Goal: Task Accomplishment & Management: Manage account settings

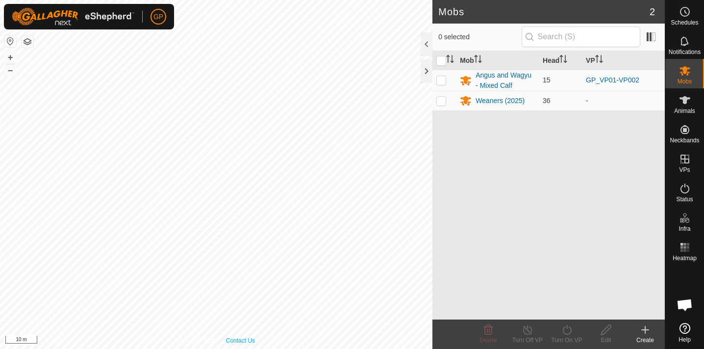
click at [251, 342] on div "Privacy Policy Contact Us 006-5 1387945914 Weaners (2025) - + – ⇧ i 10 m" at bounding box center [216, 174] width 432 height 349
click at [234, 348] on html "GP Schedules Notifications Mobs Animals Neckbands VPs Status Infra Heatmap Help…" at bounding box center [352, 174] width 704 height 349
click at [365, 348] on html "GP Schedules Notifications Mobs Animals Neckbands VPs Status Infra Heatmap Help…" at bounding box center [352, 174] width 704 height 349
click at [341, 348] on html "GP Schedules Notifications Mobs Animals Neckbands VPs Status Infra Heatmap Help…" at bounding box center [352, 174] width 704 height 349
click at [127, 348] on html "GP Schedules Notifications Mobs Animals Neckbands VPs Status Infra Heatmap Help…" at bounding box center [352, 174] width 704 height 349
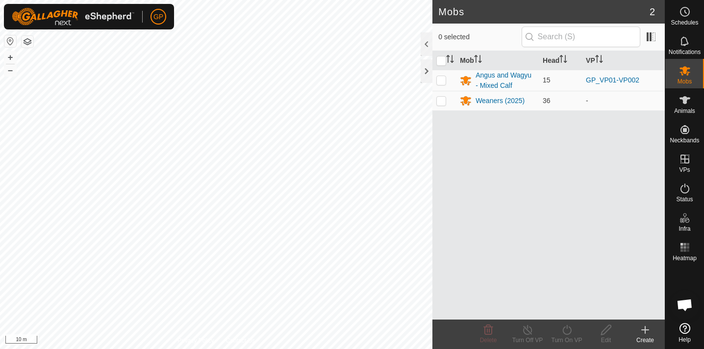
click at [135, 348] on html "GP Schedules Notifications Mobs Animals Neckbands VPs Status Infra Heatmap Help…" at bounding box center [352, 174] width 704 height 349
click at [684, 21] on span "Schedules" at bounding box center [684, 23] width 27 height 6
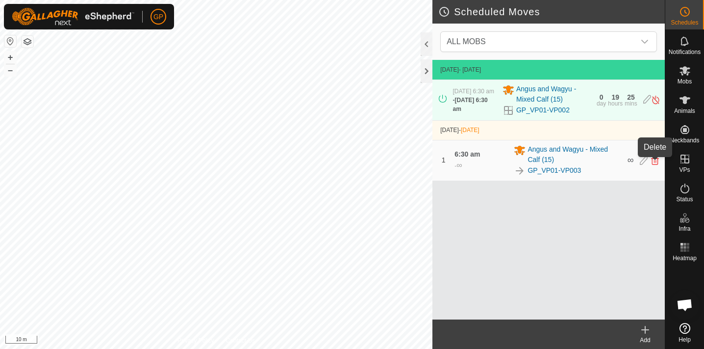
click at [655, 163] on icon at bounding box center [655, 160] width 8 height 9
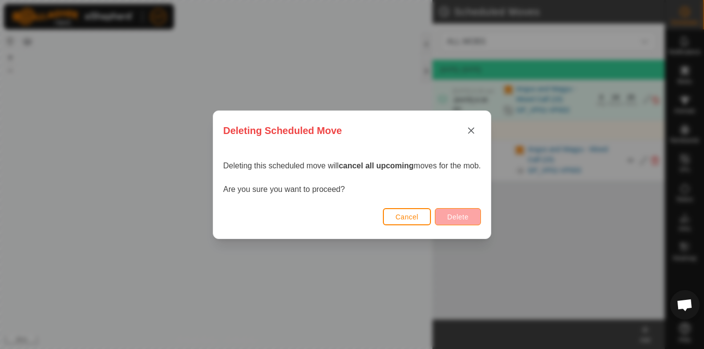
click at [472, 217] on button "Delete" at bounding box center [458, 216] width 46 height 17
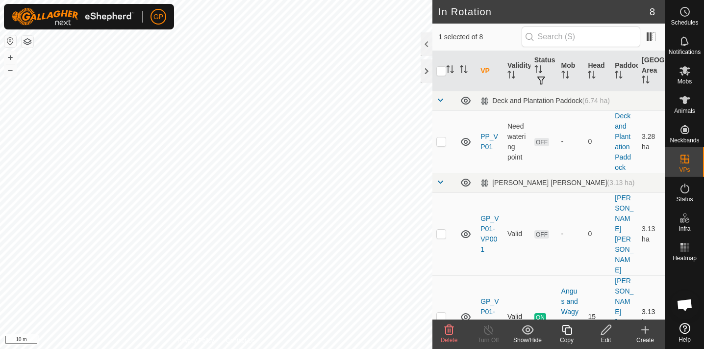
checkbox input "true"
checkbox input "false"
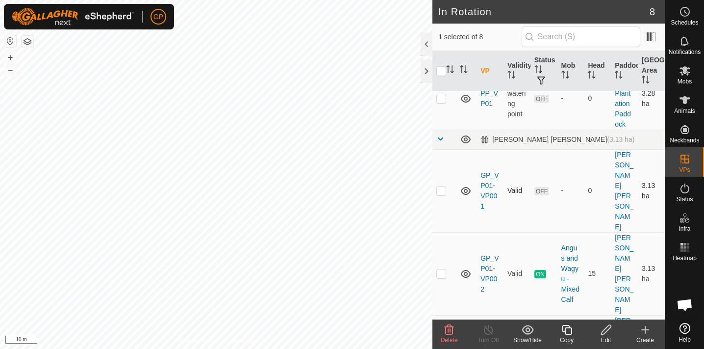
scroll to position [62, 0]
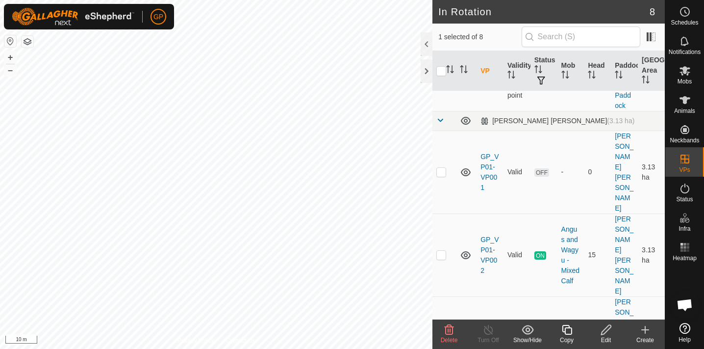
click at [440, 333] on p-checkbox at bounding box center [441, 337] width 10 height 8
checkbox input "false"
checkbox input "true"
click at [687, 12] on icon at bounding box center [685, 12] width 12 height 12
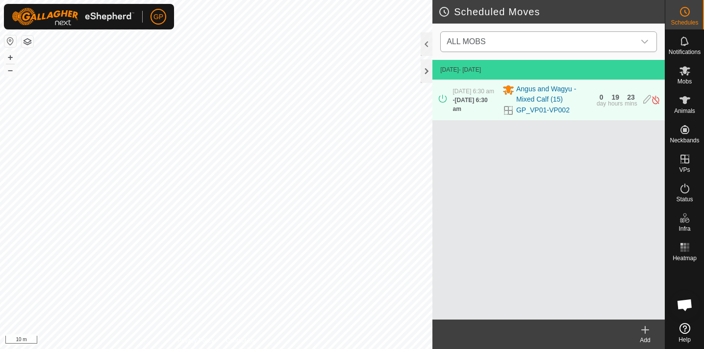
click at [559, 43] on span "ALL MOBS" at bounding box center [539, 42] width 192 height 20
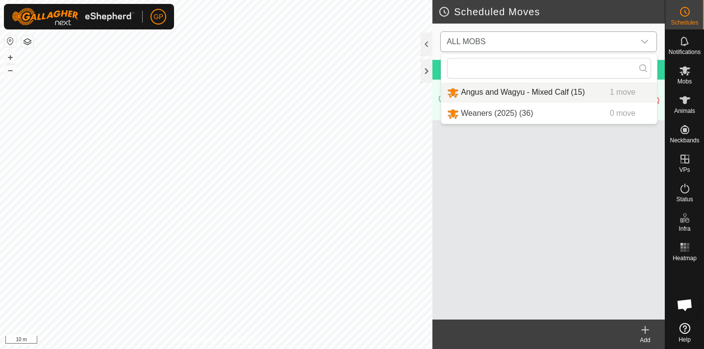
click at [542, 95] on li "Angus and Wagyu - Mixed Calf (15) 1 move" at bounding box center [549, 92] width 216 height 20
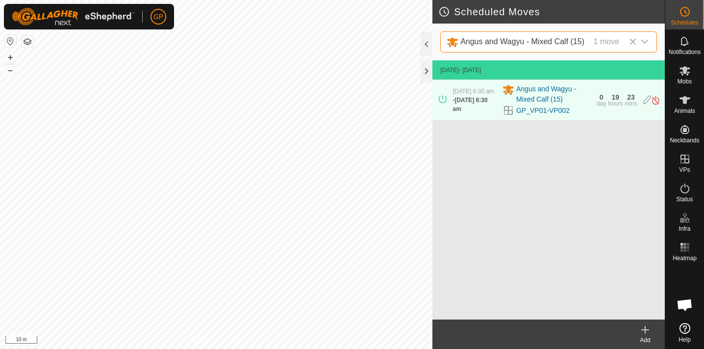
click at [647, 330] on icon at bounding box center [645, 330] width 7 height 0
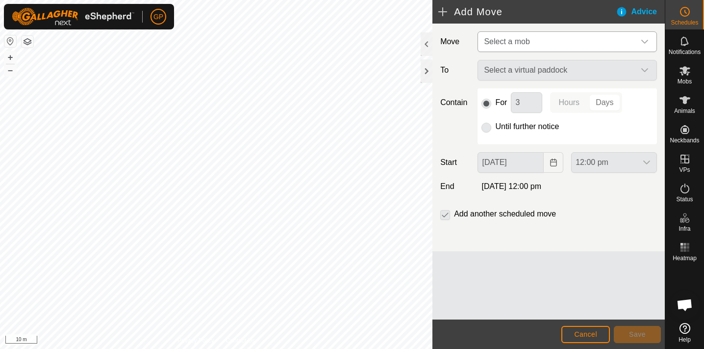
click at [535, 40] on span "Select a mob" at bounding box center [557, 42] width 155 height 20
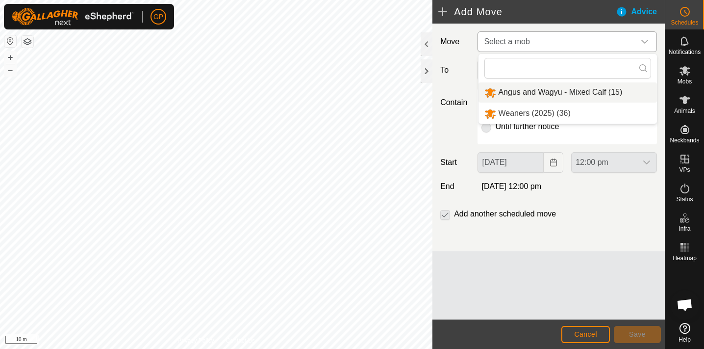
click at [533, 92] on li "Angus and Wagyu - Mixed Calf (15)" at bounding box center [568, 92] width 178 height 20
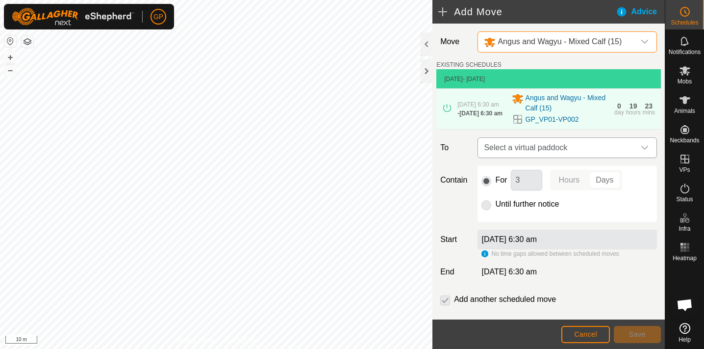
click at [520, 152] on span "Select a virtual paddock" at bounding box center [557, 148] width 155 height 20
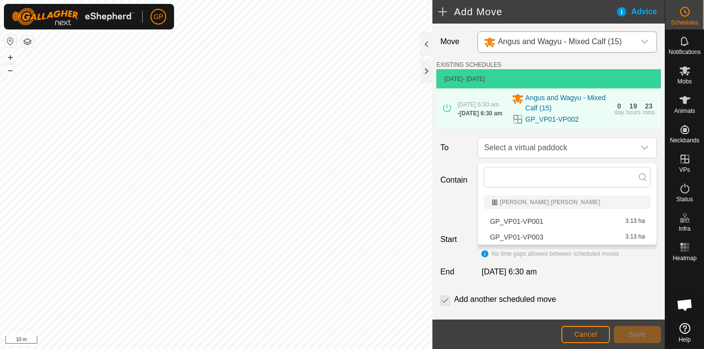
click at [523, 234] on li "GP_VP01-VP003 3.13 ha" at bounding box center [567, 236] width 167 height 15
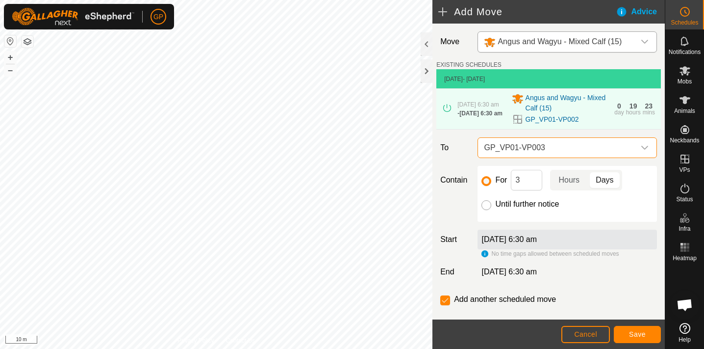
click at [488, 206] on input "Until further notice" at bounding box center [487, 205] width 10 height 10
radio input "true"
checkbox input "false"
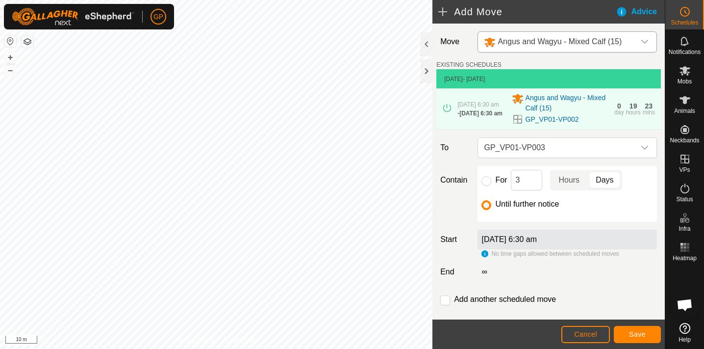
click at [589, 243] on div "[DATE] 6:30 am" at bounding box center [567, 239] width 179 height 20
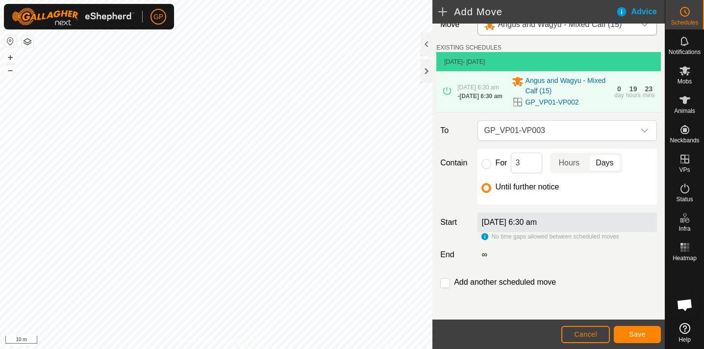
scroll to position [21, 0]
click at [607, 162] on p-togglebutton "Days" at bounding box center [605, 162] width 34 height 21
click at [537, 223] on label "[DATE] 6:30 am" at bounding box center [509, 222] width 55 height 8
click at [537, 220] on label "[DATE] 6:30 am" at bounding box center [509, 222] width 55 height 8
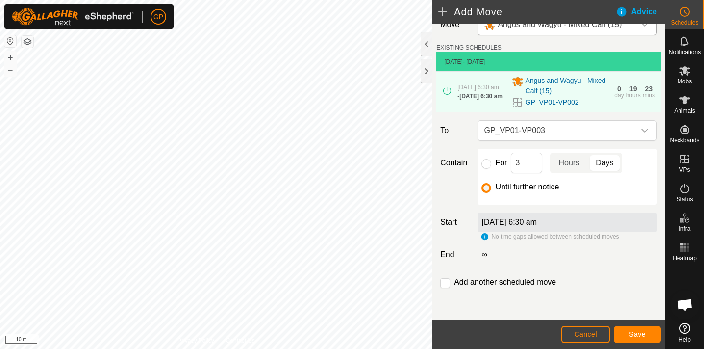
click at [537, 220] on label "[DATE] 6:30 am" at bounding box center [509, 222] width 55 height 8
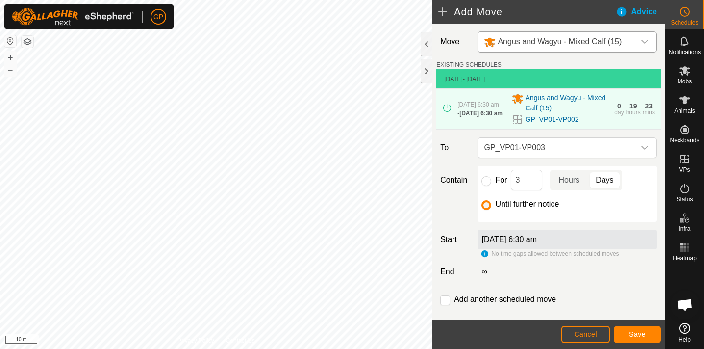
scroll to position [0, 0]
click at [594, 339] on button "Cancel" at bounding box center [585, 334] width 49 height 17
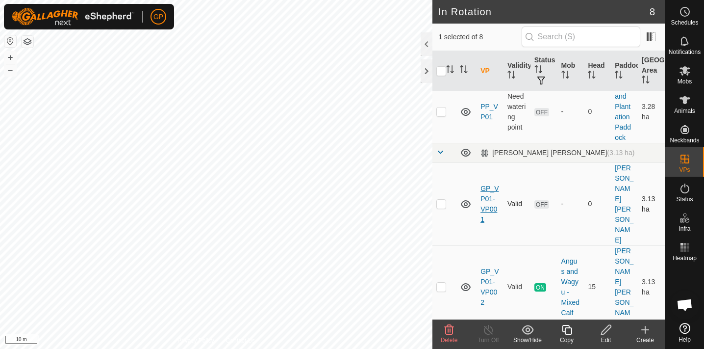
scroll to position [32, 0]
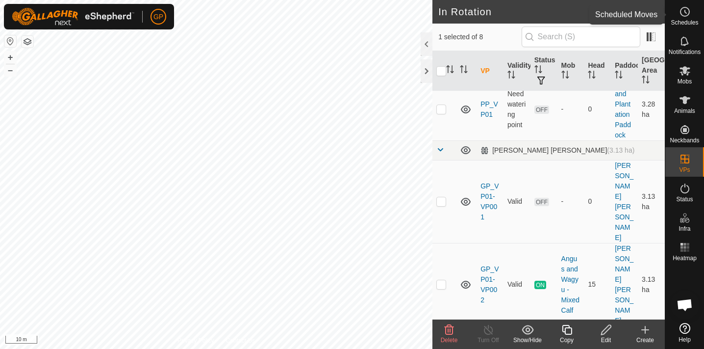
click at [682, 15] on circle at bounding box center [685, 11] width 9 height 9
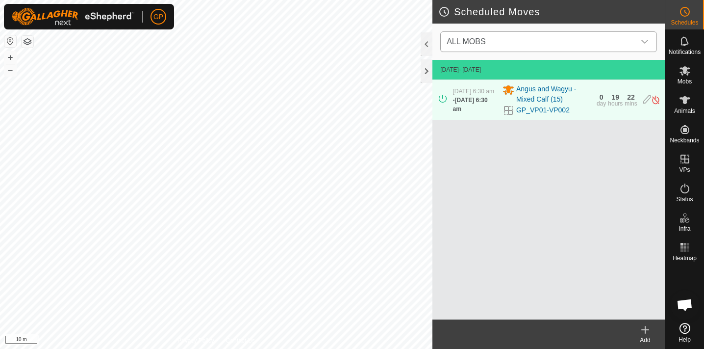
click at [649, 39] on div "dropdown trigger" at bounding box center [645, 42] width 20 height 20
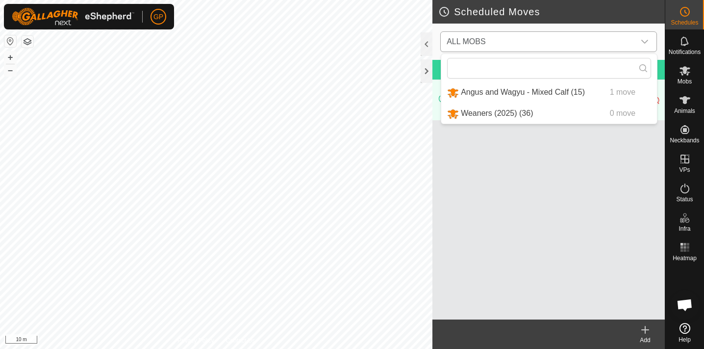
click at [558, 95] on li "Angus and Wagyu - Mixed Calf (15) 1 move" at bounding box center [549, 92] width 216 height 20
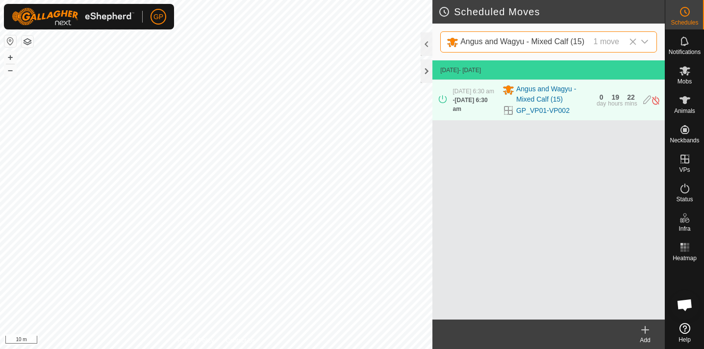
click at [644, 330] on icon at bounding box center [645, 330] width 12 height 12
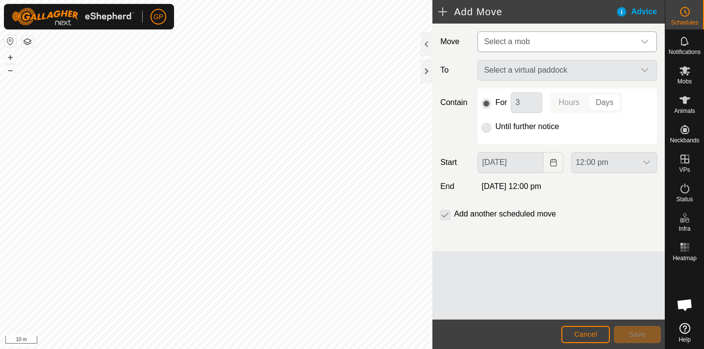
click at [531, 43] on span "Select a mob" at bounding box center [557, 42] width 155 height 20
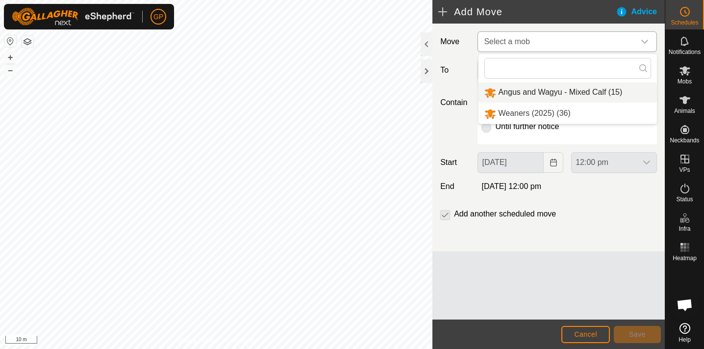
click at [534, 91] on span "Angus and Wagyu - Mixed Calf (15)" at bounding box center [560, 92] width 124 height 8
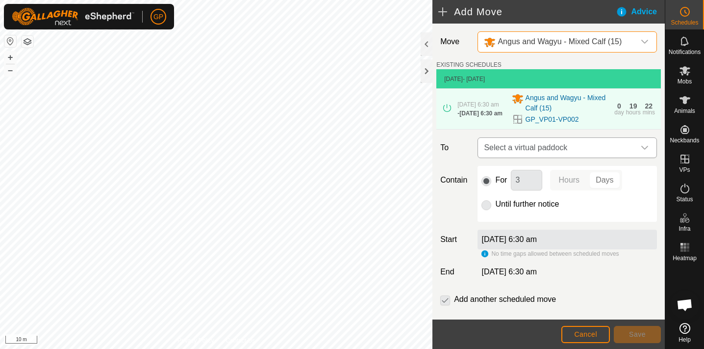
click at [569, 149] on span "Select a virtual paddock" at bounding box center [557, 148] width 155 height 20
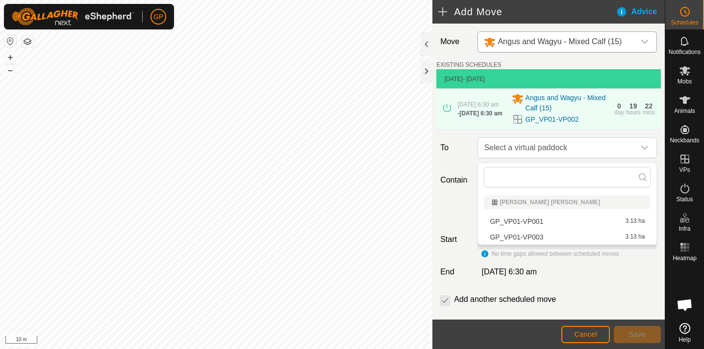
click at [547, 234] on li "GP_VP01-VP003 3.13 ha" at bounding box center [567, 236] width 167 height 15
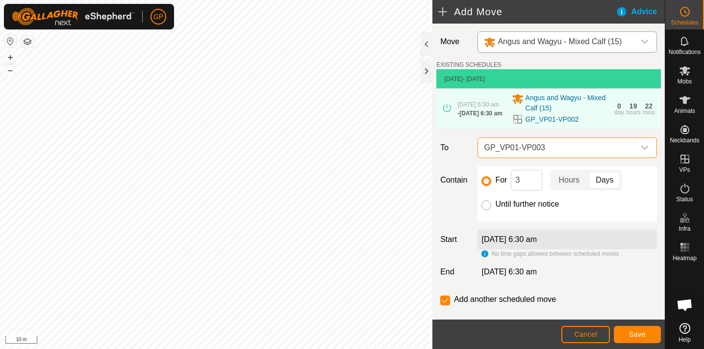
click at [488, 207] on input "Until further notice" at bounding box center [487, 205] width 10 height 10
radio input "true"
click at [643, 152] on icon "dropdown trigger" at bounding box center [645, 148] width 8 height 8
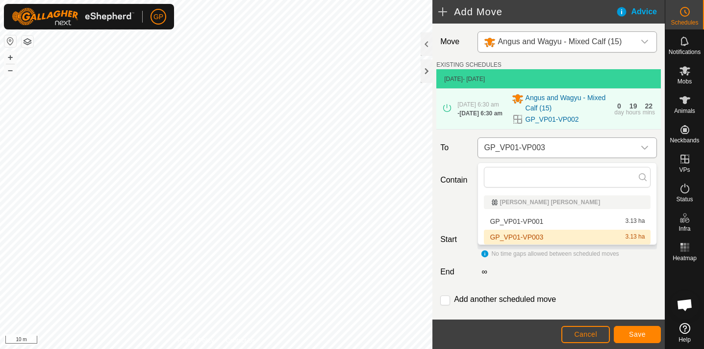
click at [609, 152] on span "GP_VP01-VP003" at bounding box center [557, 148] width 155 height 20
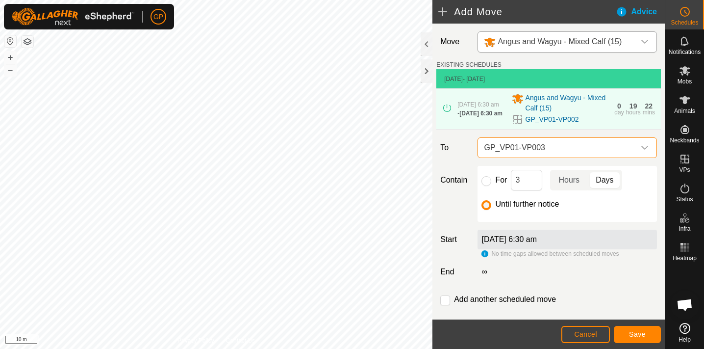
click at [484, 274] on label "∞" at bounding box center [484, 271] width 13 height 8
click at [445, 303] on input "checkbox" at bounding box center [445, 300] width 10 height 10
click at [444, 303] on input "checkbox" at bounding box center [445, 300] width 10 height 10
checkbox input "false"
click at [616, 245] on div "[DATE] 6:30 am" at bounding box center [567, 239] width 179 height 20
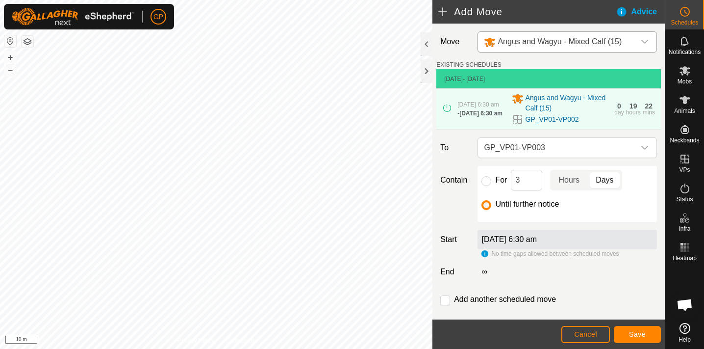
click at [616, 245] on div "[DATE] 6:30 am" at bounding box center [567, 239] width 179 height 20
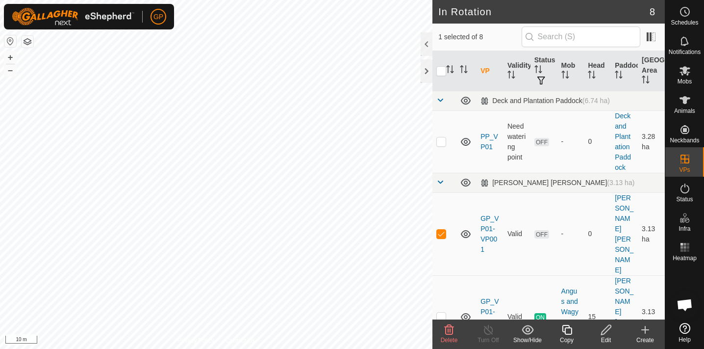
checkbox input "false"
checkbox input "true"
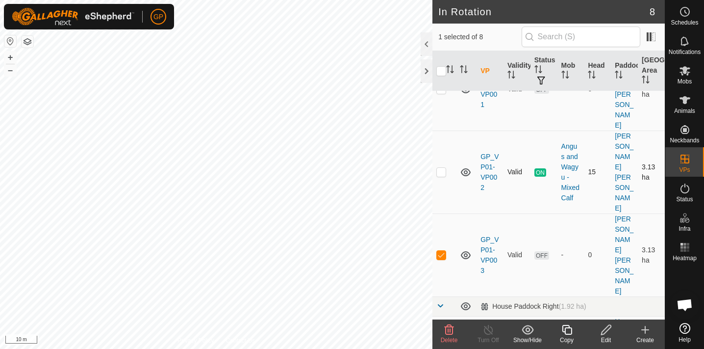
scroll to position [146, 0]
checkbox input "true"
checkbox input "false"
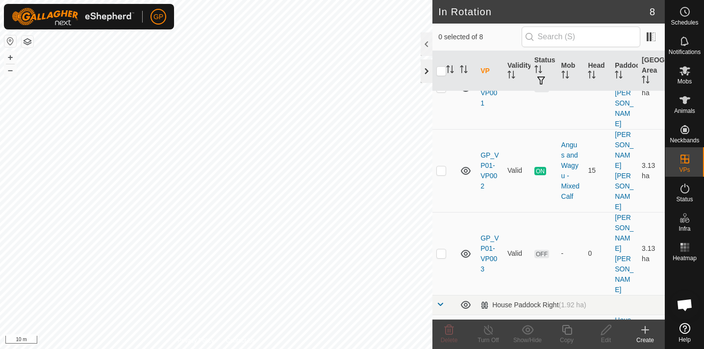
click at [426, 68] on div at bounding box center [427, 71] width 12 height 24
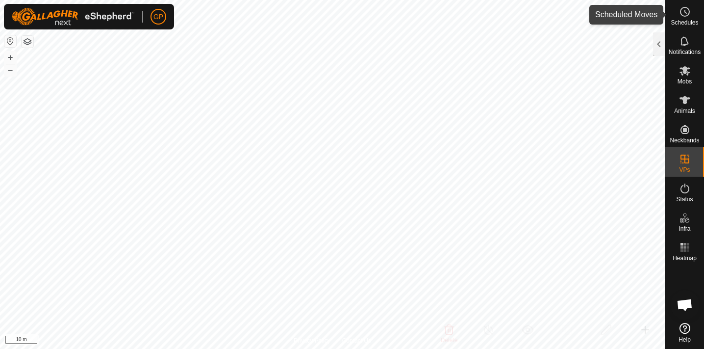
click at [687, 11] on icon at bounding box center [685, 12] width 12 height 12
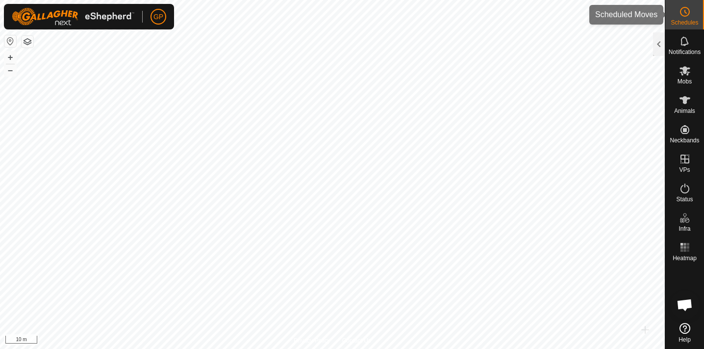
click at [685, 11] on icon at bounding box center [685, 11] width 1 height 3
click at [660, 41] on div at bounding box center [659, 44] width 12 height 24
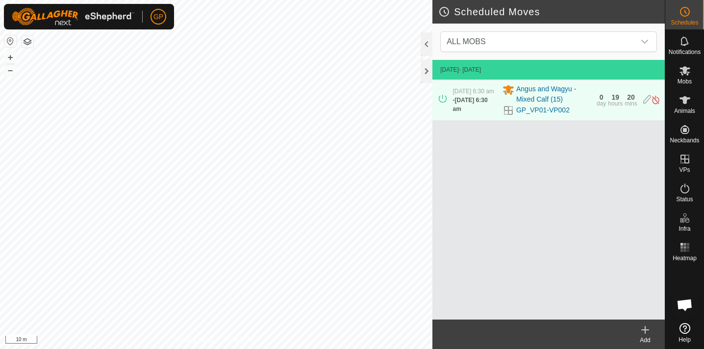
click at [647, 330] on icon at bounding box center [645, 330] width 12 height 12
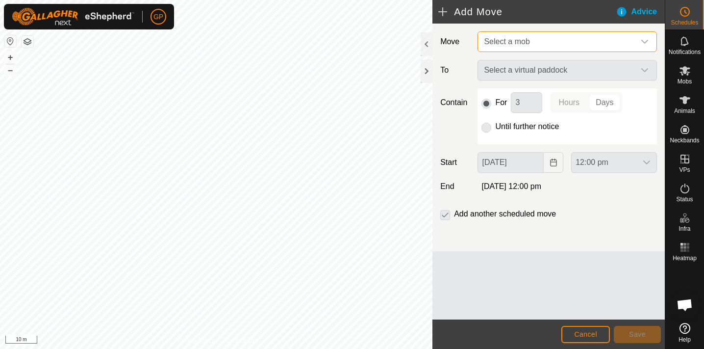
click at [558, 42] on span "Select a mob" at bounding box center [557, 42] width 155 height 20
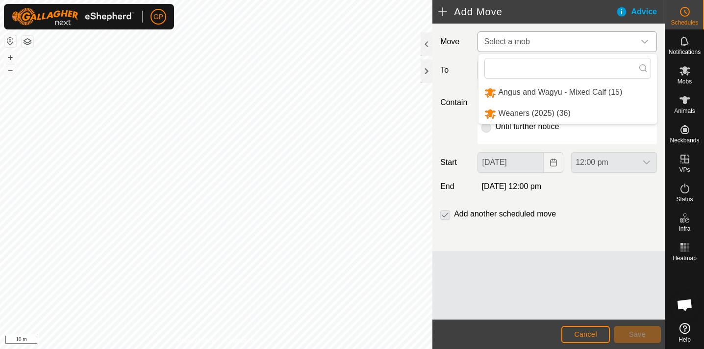
click at [557, 96] on li "Angus and Wagyu - Mixed Calf (15)" at bounding box center [568, 92] width 178 height 20
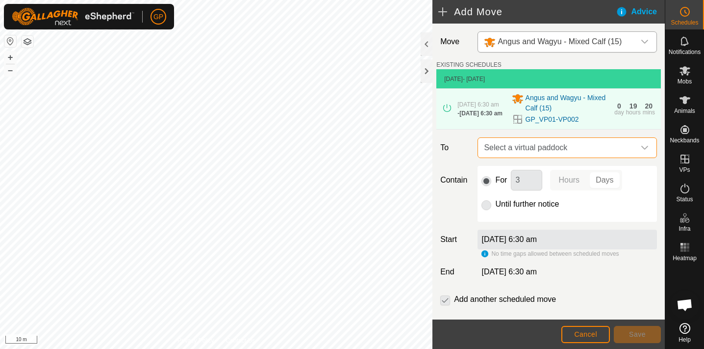
click at [580, 152] on span "Select a virtual paddock" at bounding box center [557, 148] width 155 height 20
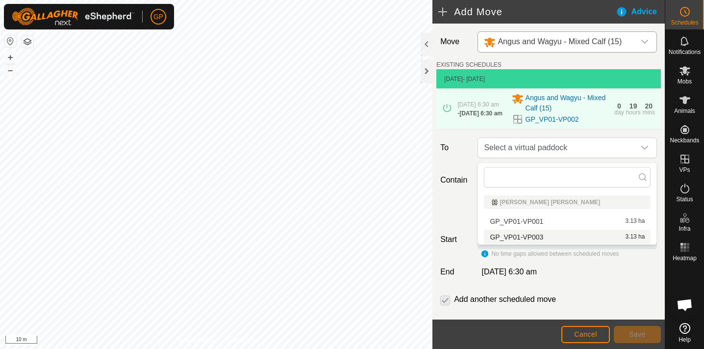
click at [554, 237] on li "GP_VP01-VP003 3.13 ha" at bounding box center [567, 236] width 167 height 15
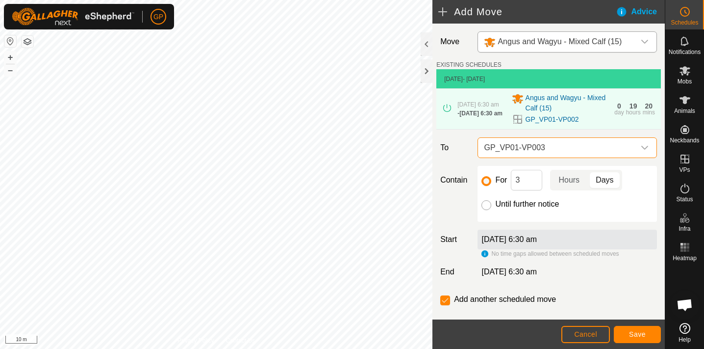
click at [487, 204] on input "Until further notice" at bounding box center [487, 205] width 10 height 10
radio input "true"
checkbox input "false"
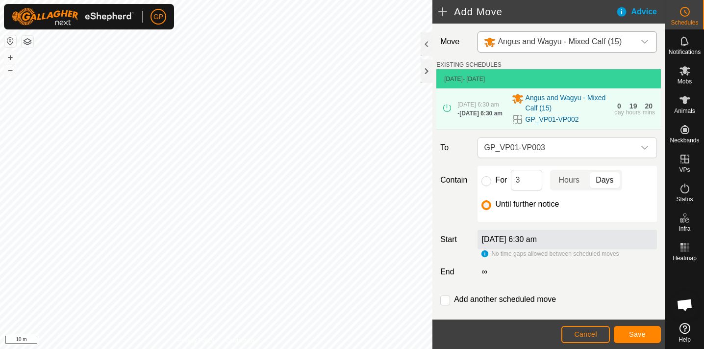
click at [638, 333] on span "Save" at bounding box center [637, 334] width 17 height 8
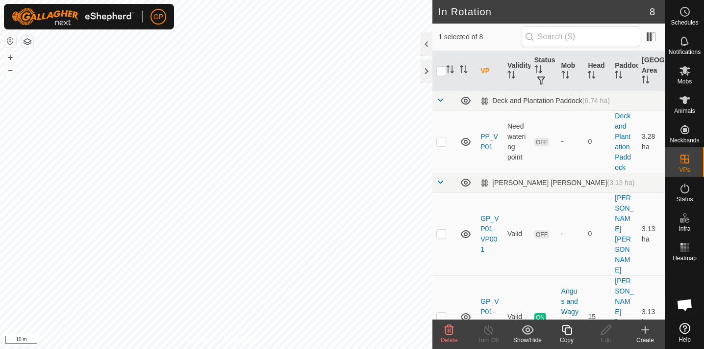
click at [569, 334] on icon at bounding box center [567, 330] width 10 height 10
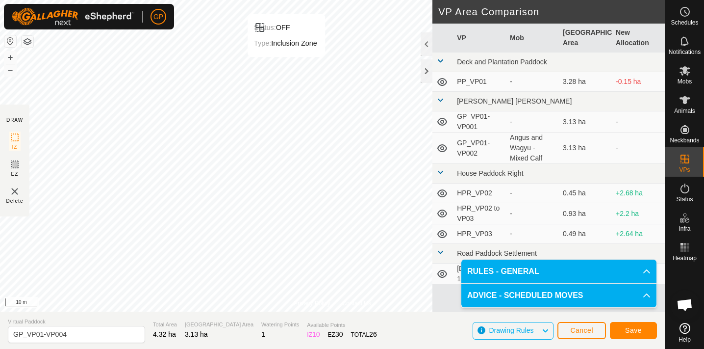
click at [412, 0] on html "GP Schedules Notifications Mobs Animals Neckbands VPs Status Infra Heatmap Help…" at bounding box center [352, 174] width 704 height 349
click at [544, 0] on html "GP Schedules Notifications Mobs Animals Neckbands VPs Status Infra Heatmap Help…" at bounding box center [352, 174] width 704 height 349
click at [591, 0] on html "GP Schedules Notifications Mobs Animals Neckbands VPs Status Infra Heatmap Help…" at bounding box center [352, 174] width 704 height 349
click at [646, 331] on button "Save" at bounding box center [633, 330] width 47 height 17
